Goal: Navigation & Orientation: Find specific page/section

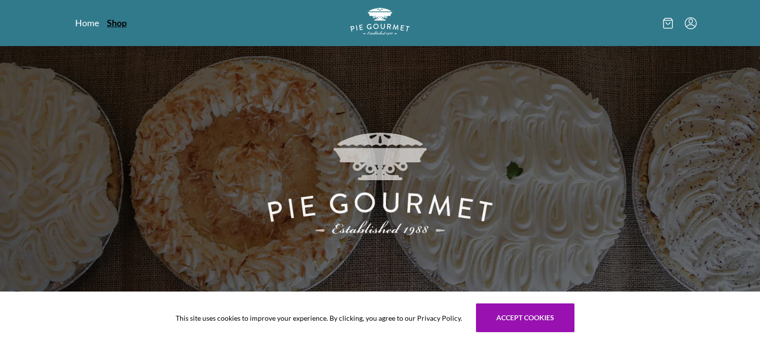
click at [117, 24] on link "Shop" at bounding box center [117, 23] width 20 height 12
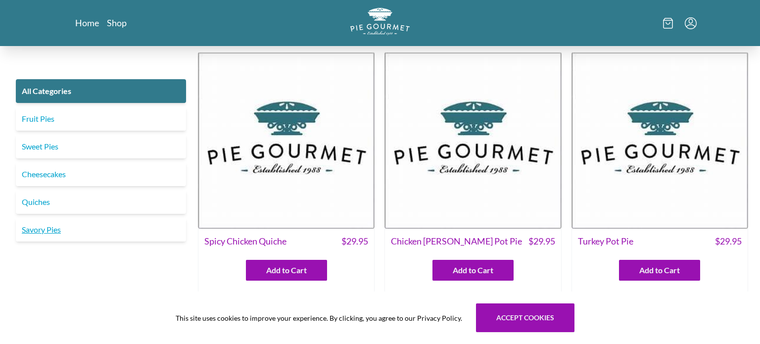
click at [36, 228] on link "Savory Pies" at bounding box center [101, 230] width 170 height 24
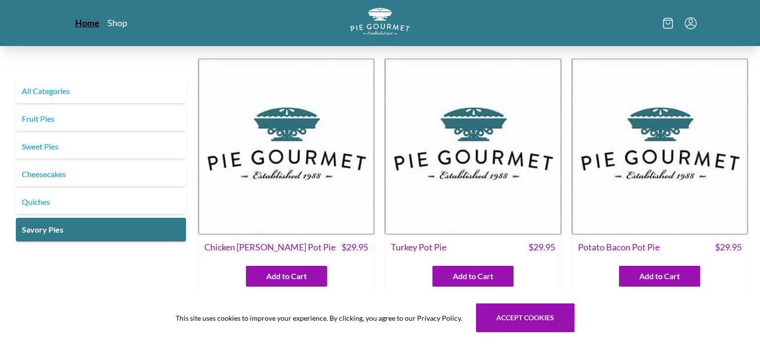
click at [87, 22] on link "Home" at bounding box center [87, 23] width 24 height 12
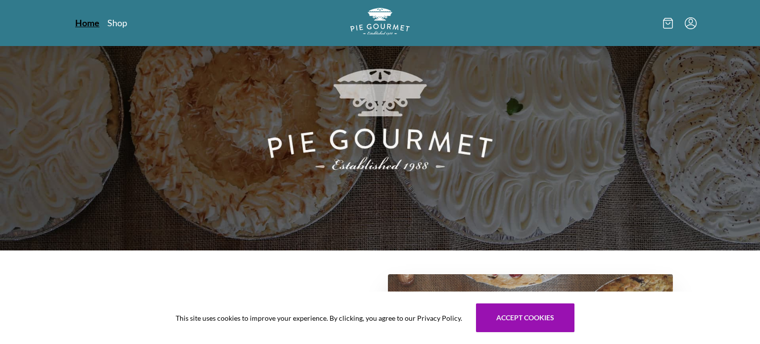
scroll to position [138, 0]
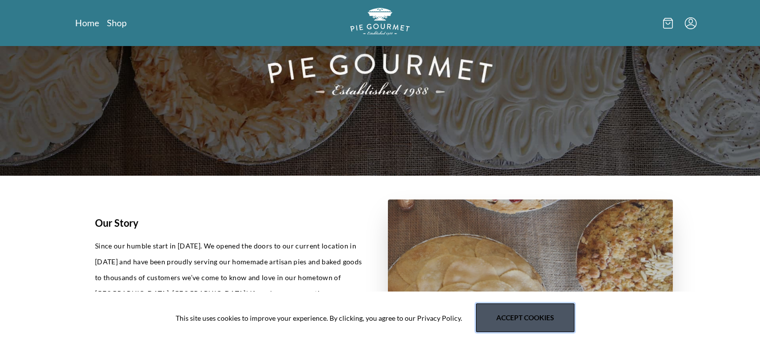
click at [485, 317] on button "Accept cookies" at bounding box center [525, 317] width 98 height 29
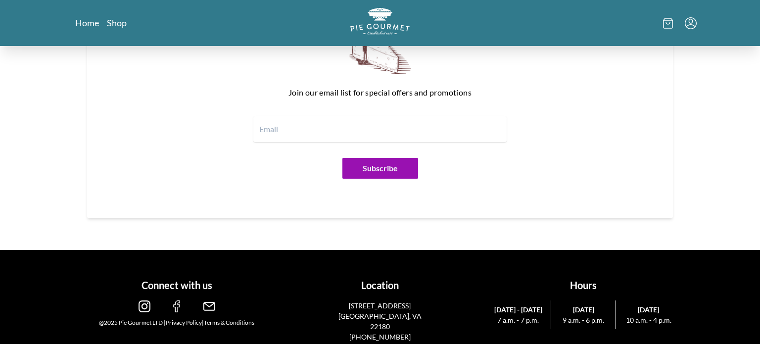
scroll to position [1252, 0]
